Goal: Check status: Check status

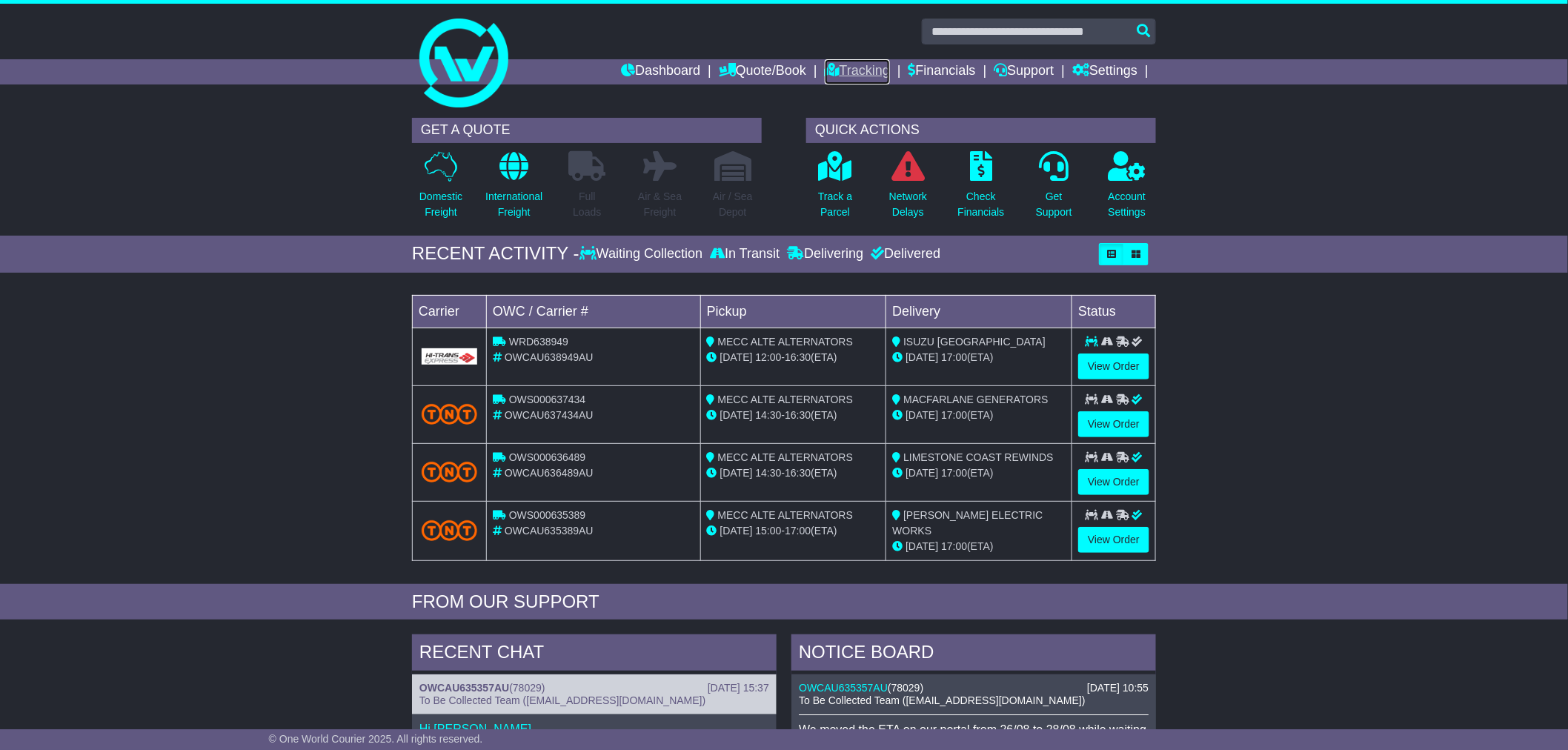
click at [827, 70] on link "Tracking" at bounding box center [857, 72] width 65 height 25
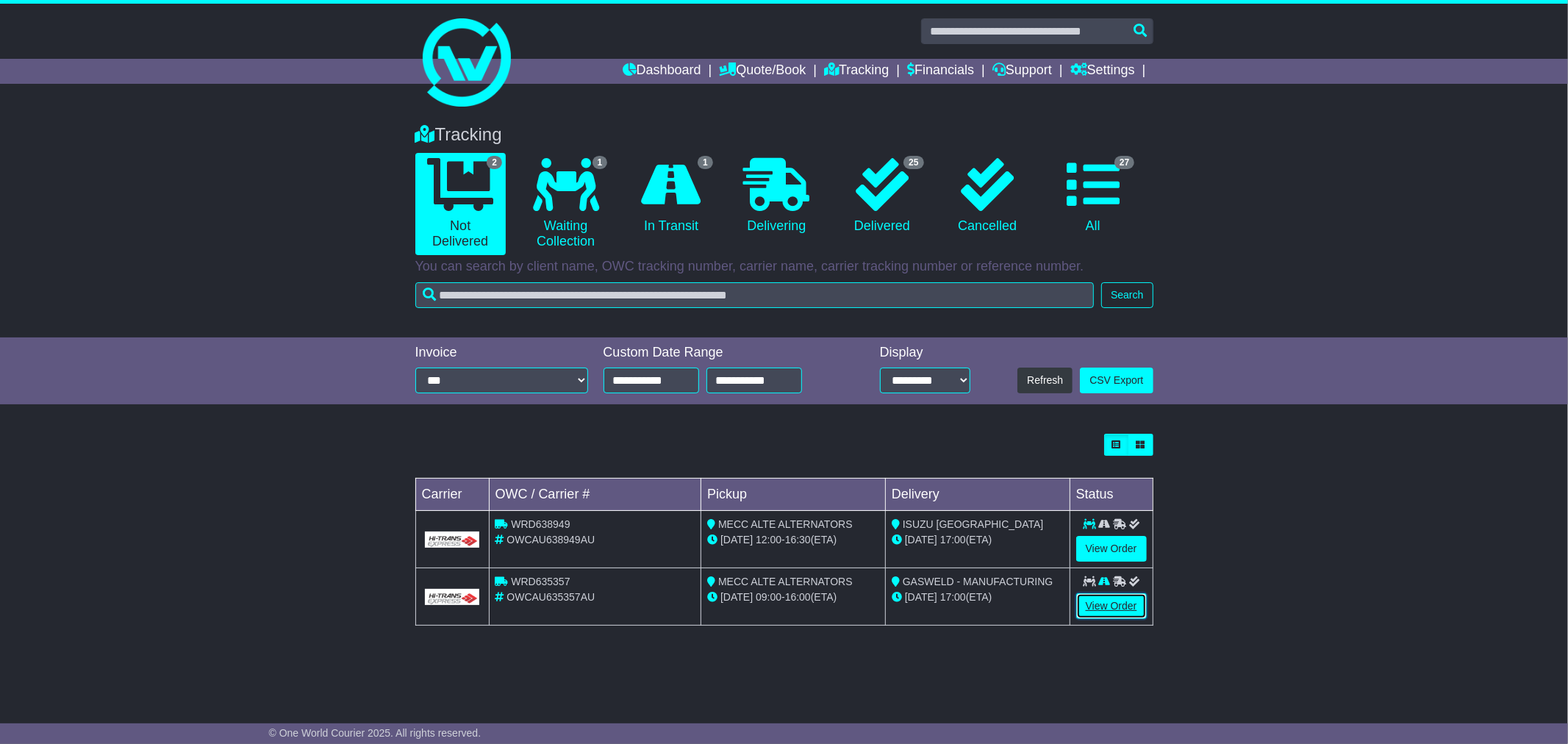
click at [1094, 611] on link "View Order" at bounding box center [1111, 605] width 71 height 26
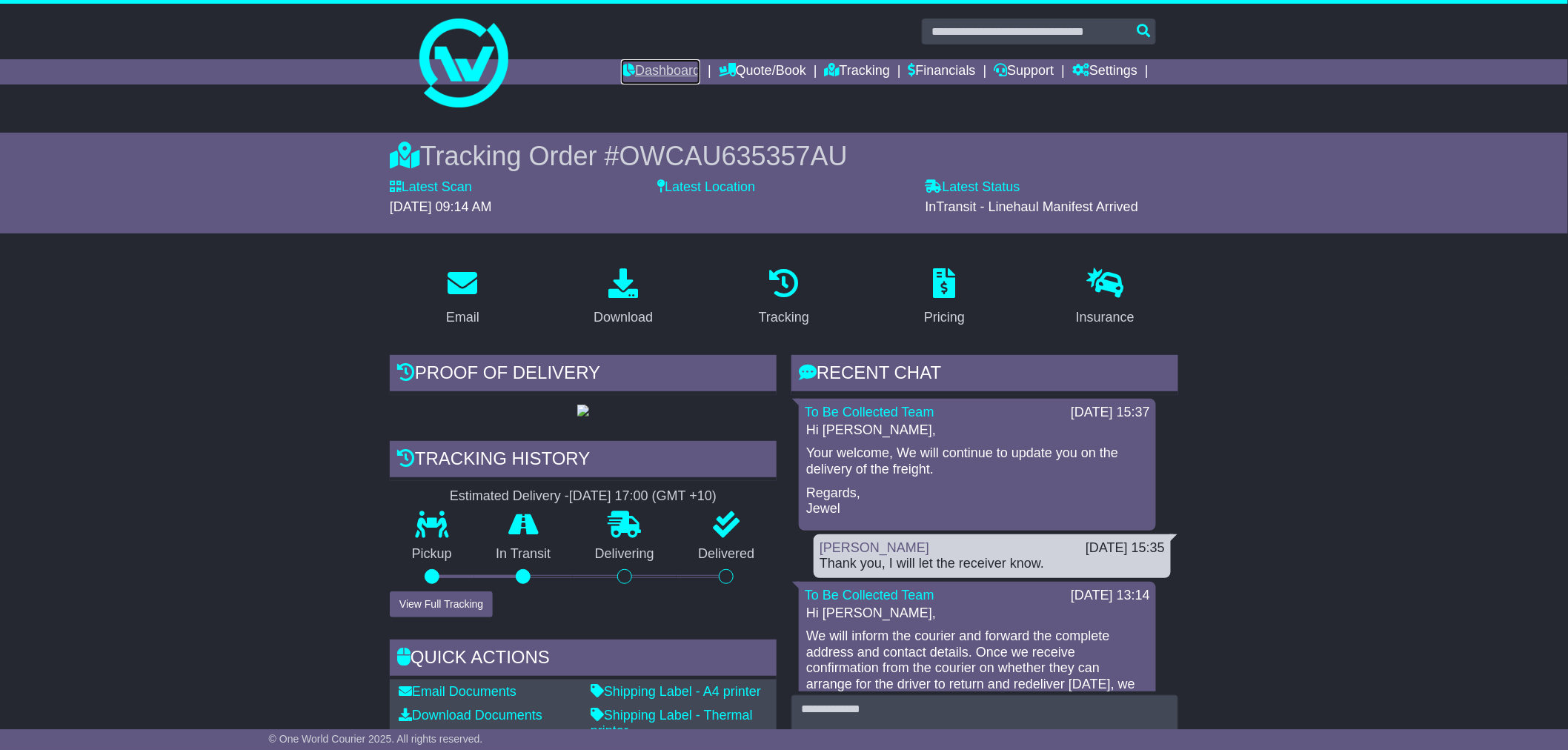
click at [647, 77] on link "Dashboard" at bounding box center [660, 72] width 79 height 25
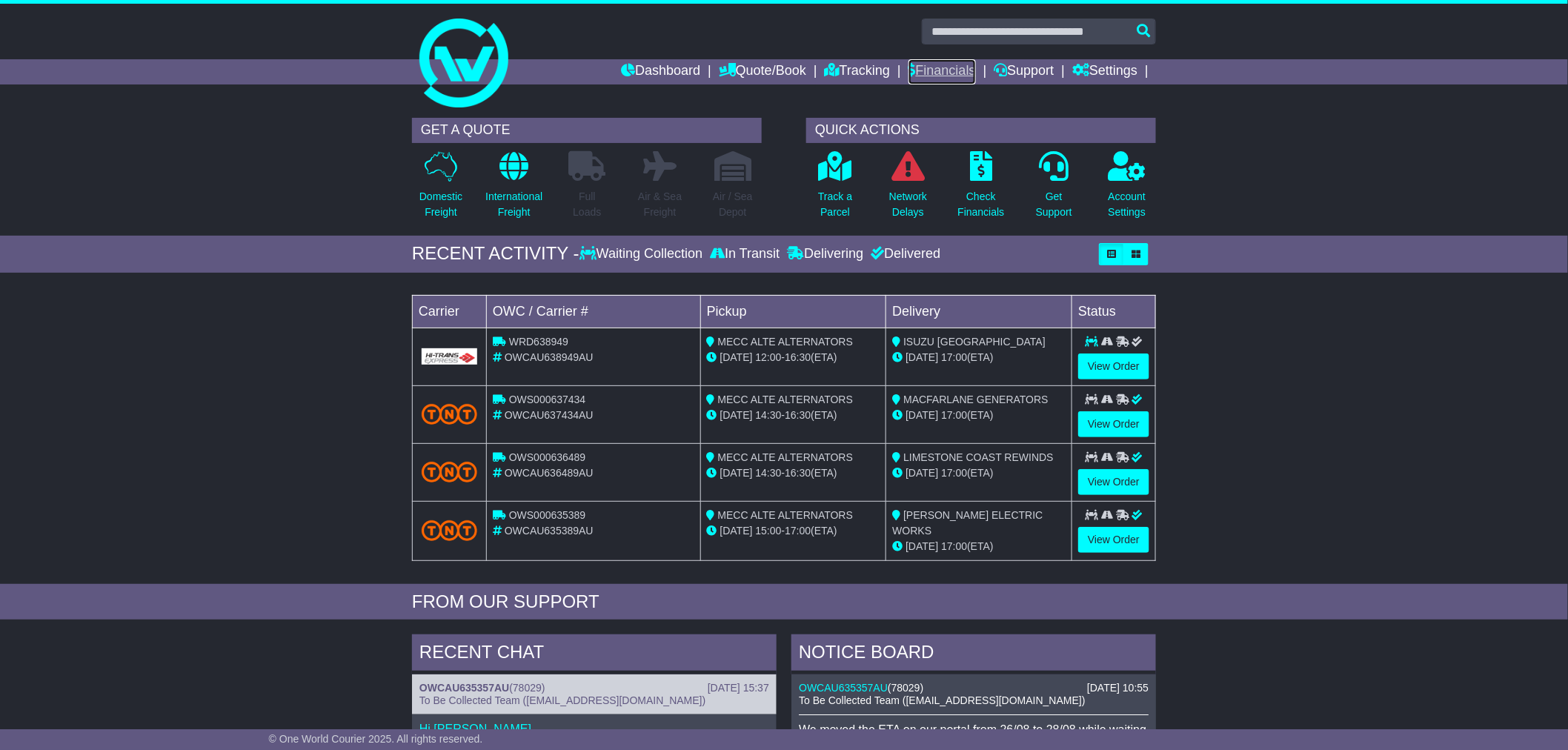
click at [935, 72] on link "Financials" at bounding box center [942, 72] width 67 height 25
